Goal: Navigation & Orientation: Find specific page/section

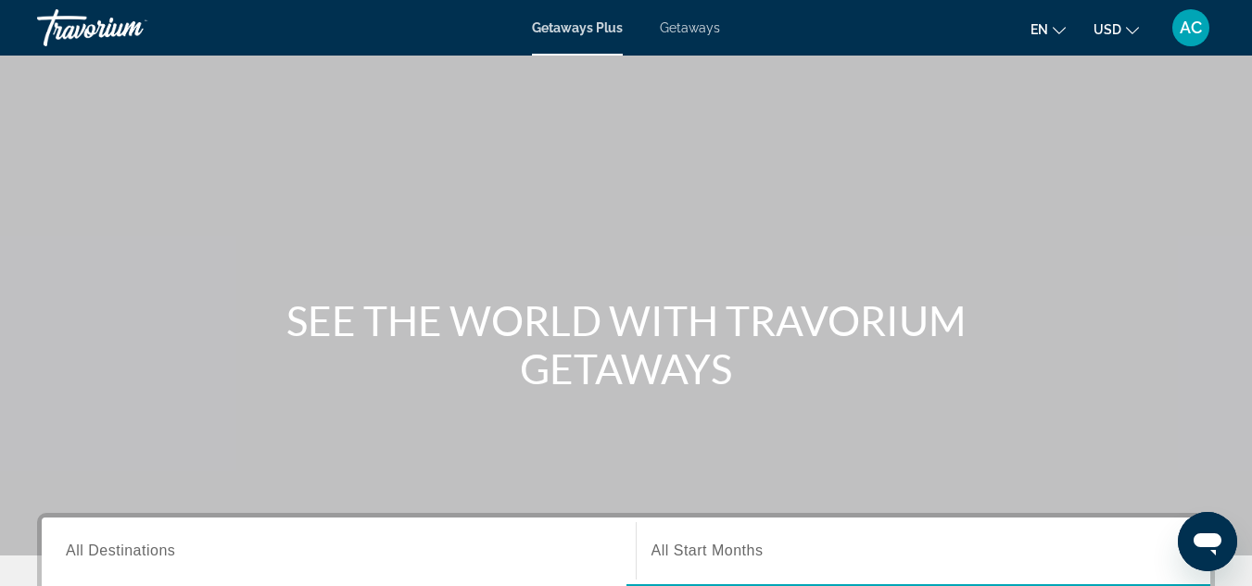
click at [960, 490] on div "Main content" at bounding box center [626, 278] width 1252 height 556
click at [951, 479] on div "Main content" at bounding box center [626, 278] width 1252 height 556
click at [1132, 30] on icon "Change currency" at bounding box center [1132, 30] width 13 height 13
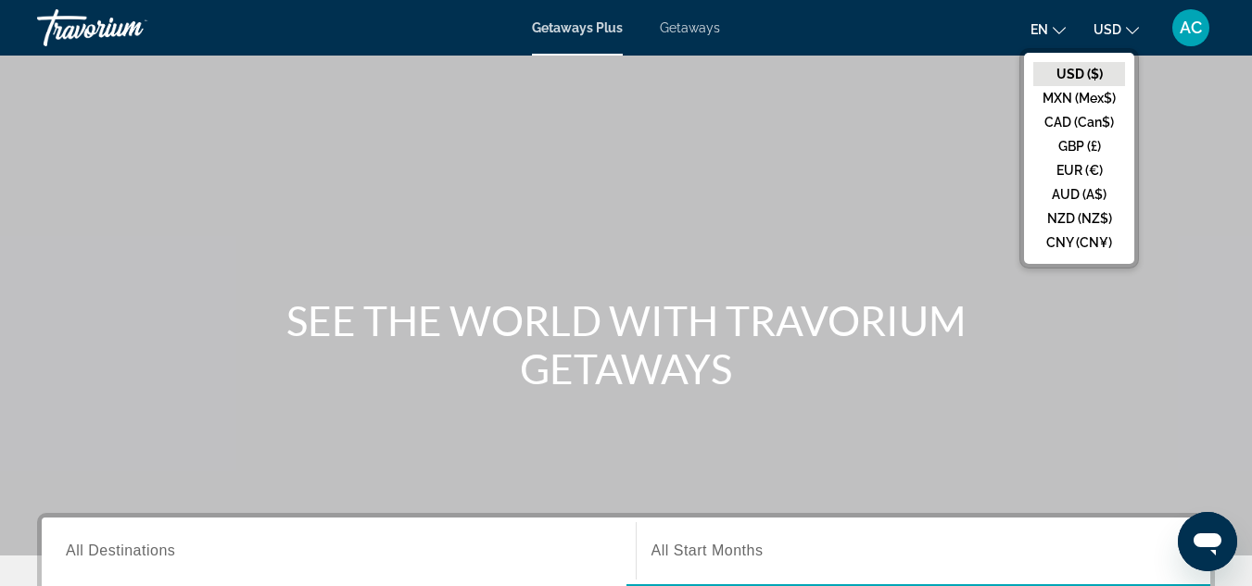
click at [1203, 158] on div "Main content" at bounding box center [626, 278] width 1252 height 556
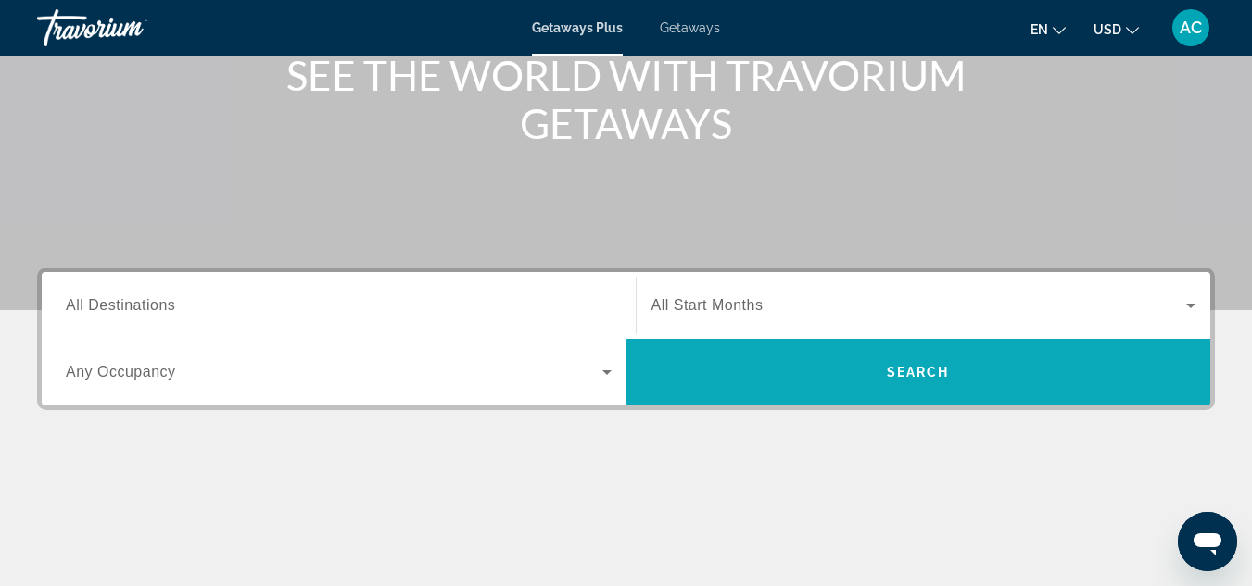
scroll to position [247, 0]
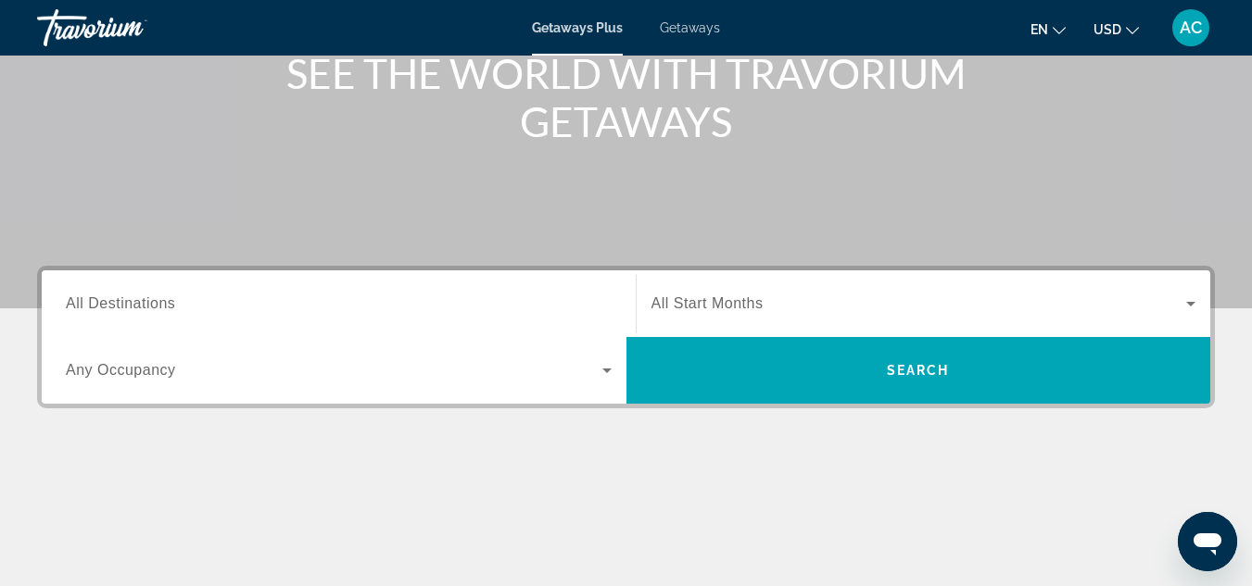
click at [696, 24] on span "Getaways" at bounding box center [690, 27] width 60 height 15
click at [696, 24] on div "Skip to main content Getaways Plus Getaways en English Español Français Italian…" at bounding box center [626, 46] width 1252 height 586
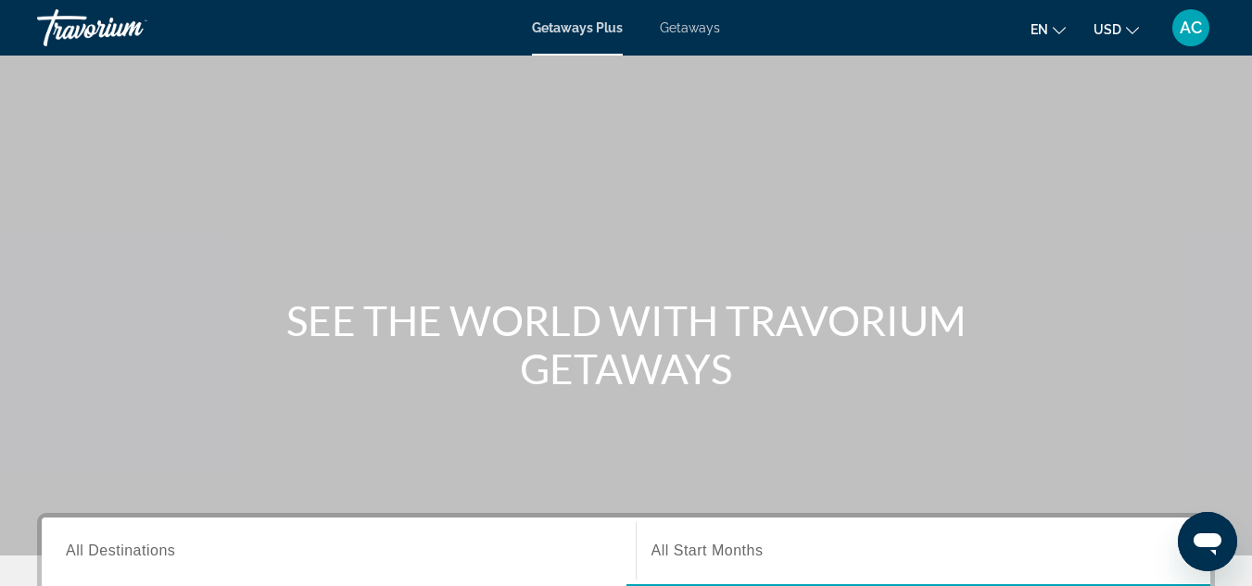
click at [1193, 40] on div "AC" at bounding box center [1190, 27] width 37 height 37
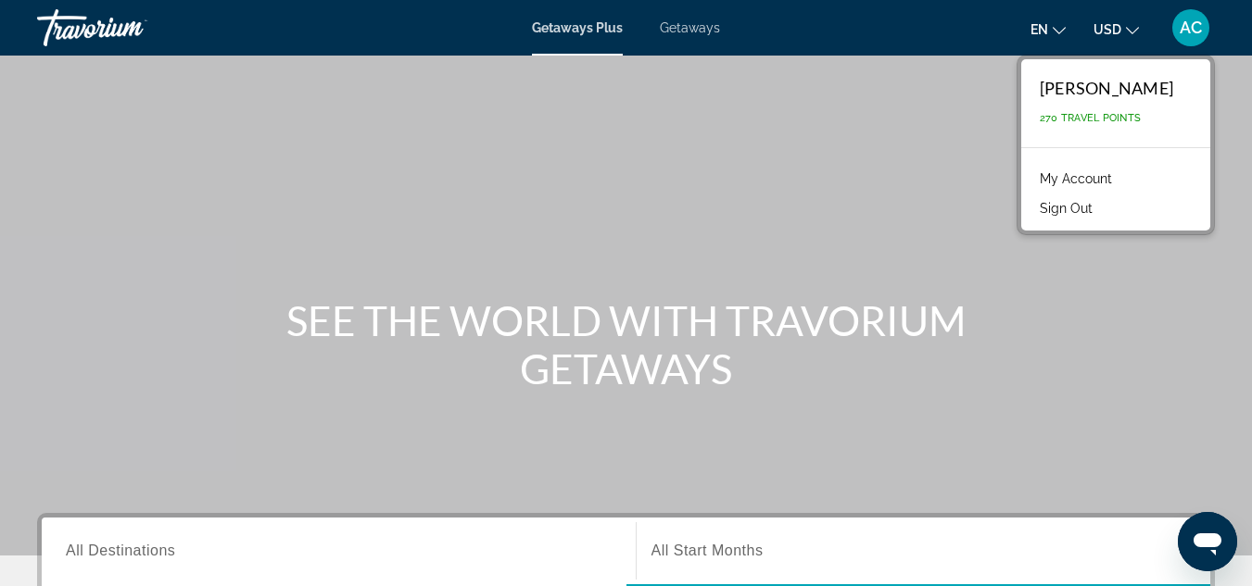
click at [945, 483] on div "Main content" at bounding box center [626, 278] width 1252 height 556
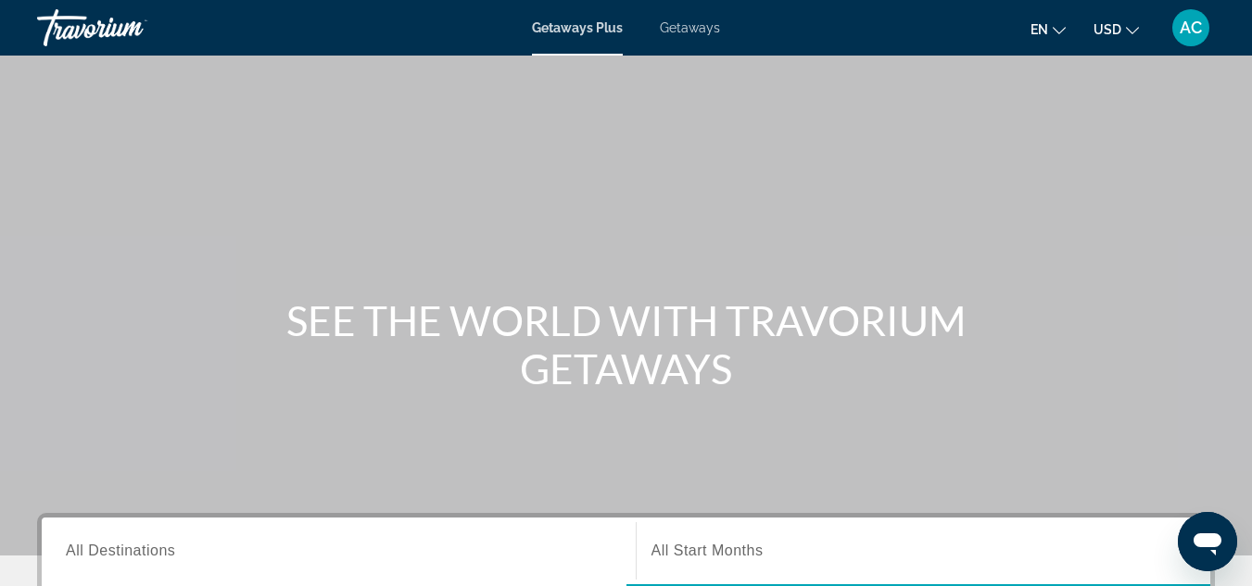
click at [1191, 36] on span "AC" at bounding box center [1190, 28] width 22 height 19
click at [1191, 41] on div "AC" at bounding box center [1190, 27] width 37 height 37
click at [1193, 40] on div "AC" at bounding box center [1190, 27] width 37 height 37
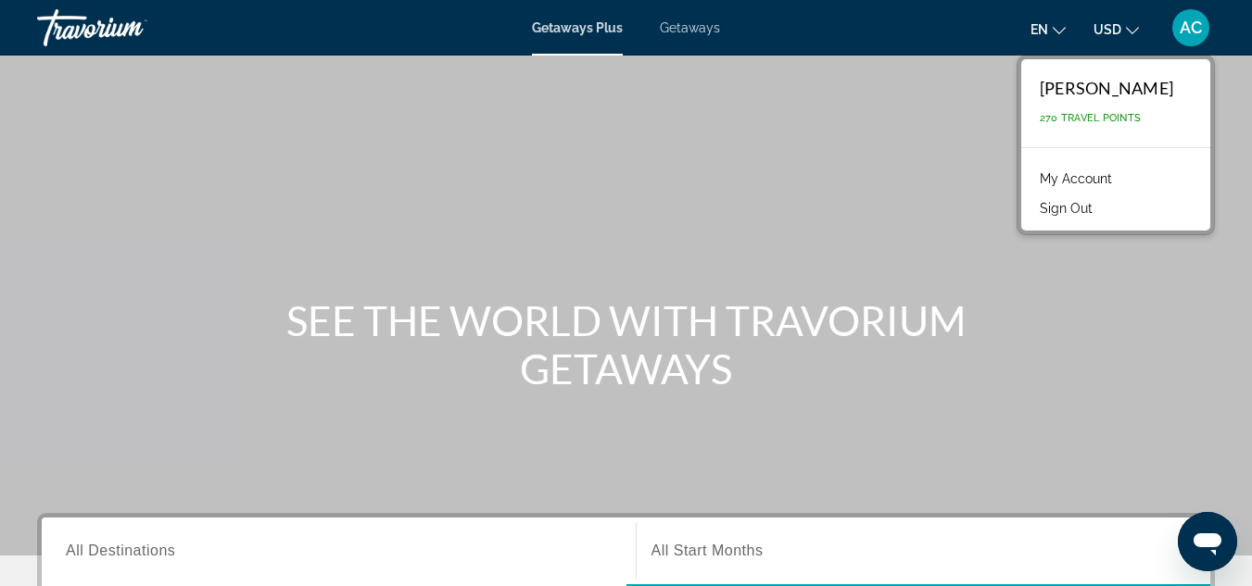
click at [1193, 40] on div "AC" at bounding box center [1190, 27] width 37 height 37
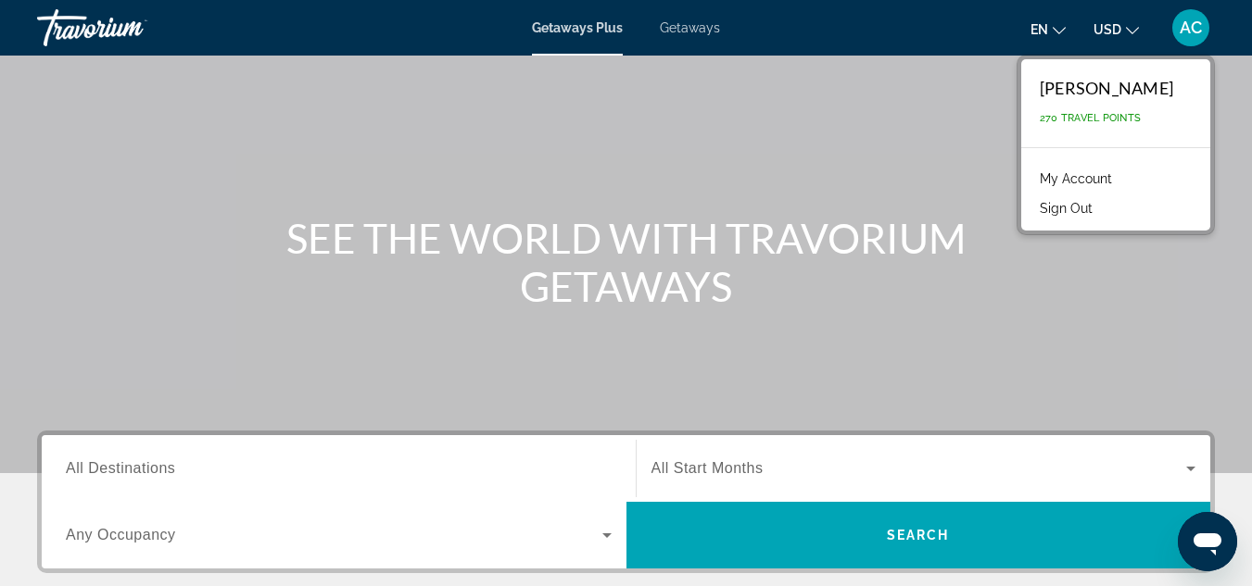
scroll to position [81, 0]
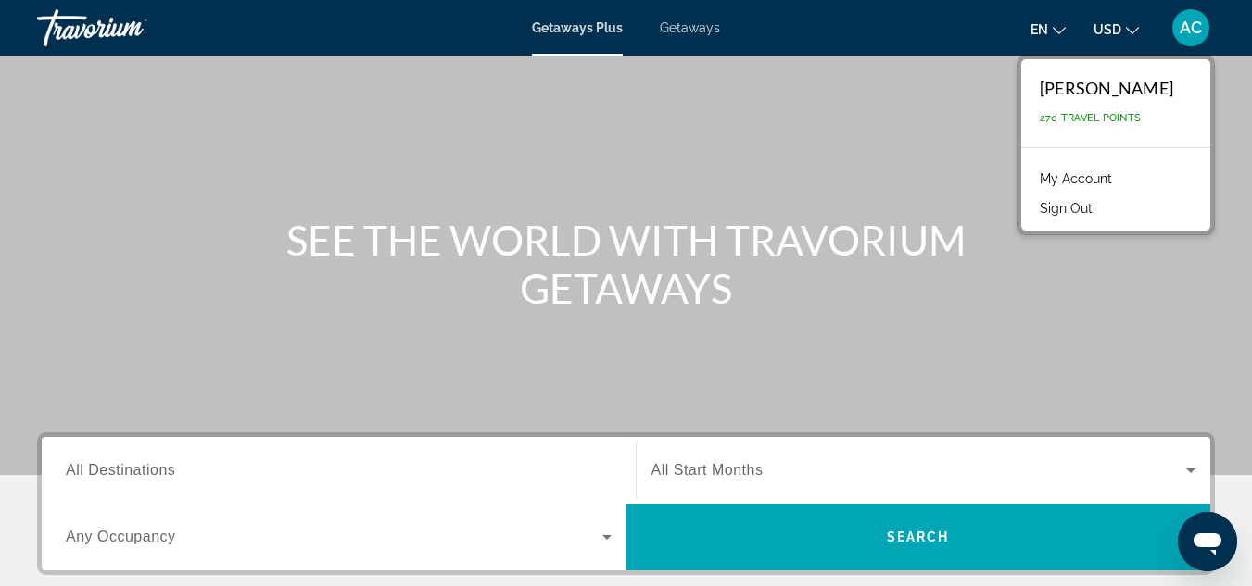
click at [702, 26] on span "Getaways" at bounding box center [690, 27] width 60 height 15
